Goal: Find specific page/section: Find specific page/section

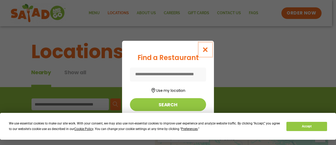
click at [207, 50] on icon "Close modal" at bounding box center [205, 50] width 7 height 6
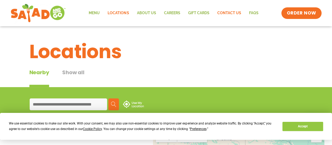
drag, startPoint x: 207, startPoint y: 50, endPoint x: 226, endPoint y: 13, distance: 41.8
click at [226, 13] on link "Contact Us" at bounding box center [229, 13] width 32 height 12
click at [97, 12] on link "Menu" at bounding box center [94, 13] width 19 height 12
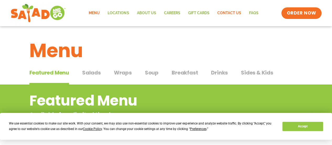
click at [237, 13] on link "Contact Us" at bounding box center [229, 13] width 32 height 12
